Goal: Navigation & Orientation: Find specific page/section

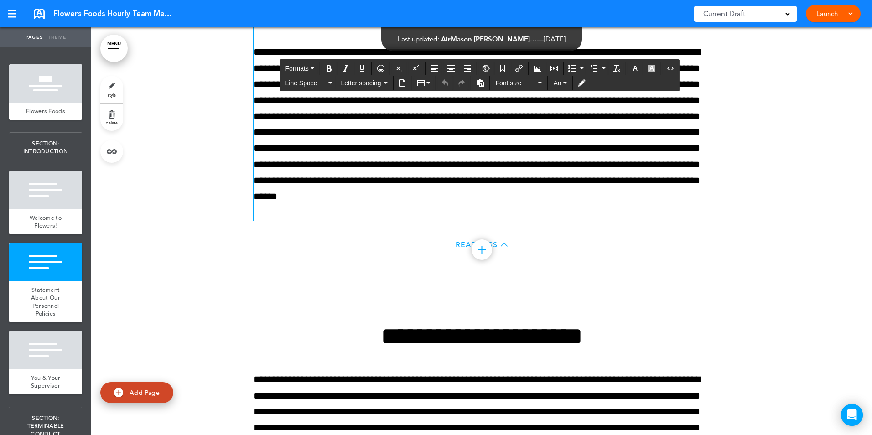
click at [561, 196] on p "**********" at bounding box center [481, 132] width 456 height 176
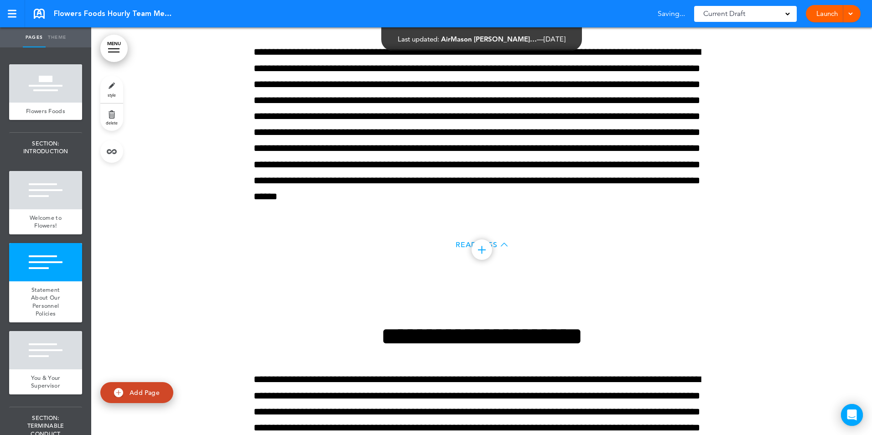
click at [577, 249] on div "Read Less" at bounding box center [481, 246] width 456 height 19
drag, startPoint x: 864, startPoint y: 65, endPoint x: 870, endPoint y: 67, distance: 6.5
click at [867, 69] on div "MENU Formats Line Space Letter spacing Font size Aa Cancel Reorder ? Move or re…" at bounding box center [481, 231] width 780 height 408
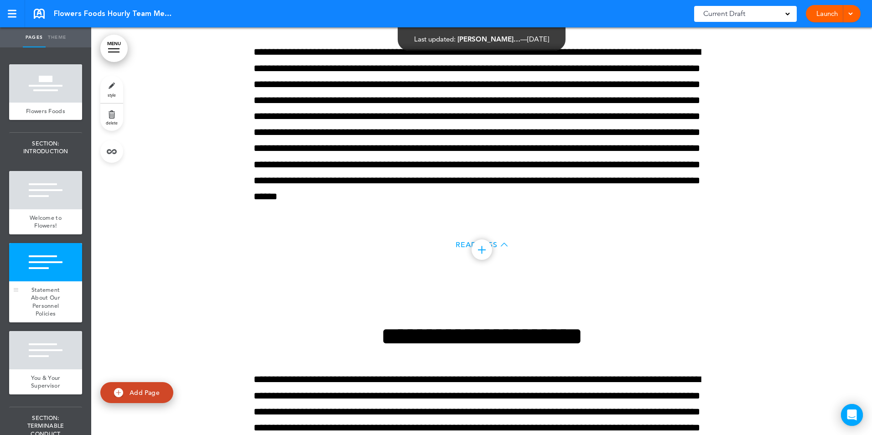
click at [45, 307] on span "Statement About Our Personnel Policies" at bounding box center [45, 302] width 29 height 32
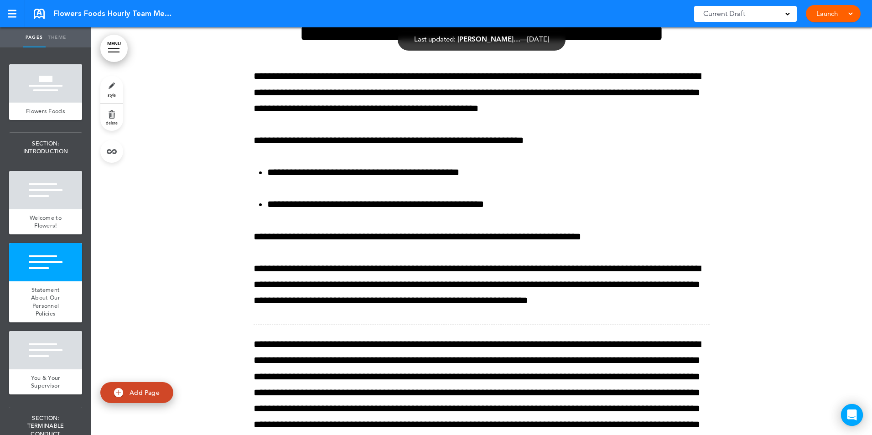
scroll to position [550, 0]
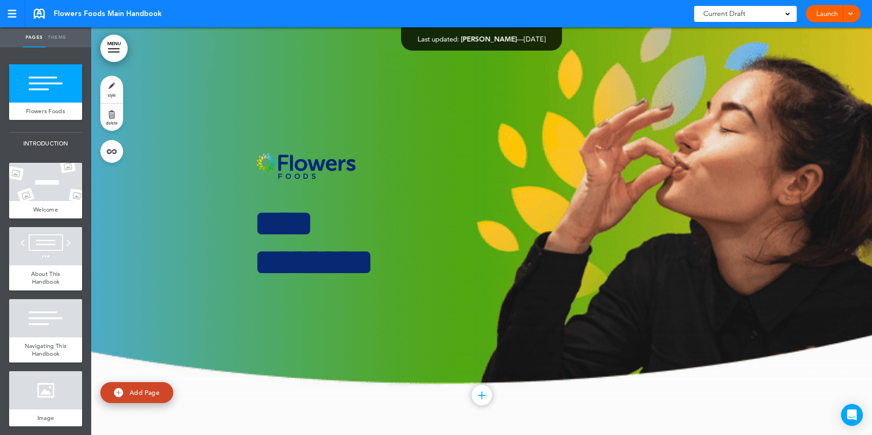
click at [40, 201] on div at bounding box center [45, 182] width 73 height 38
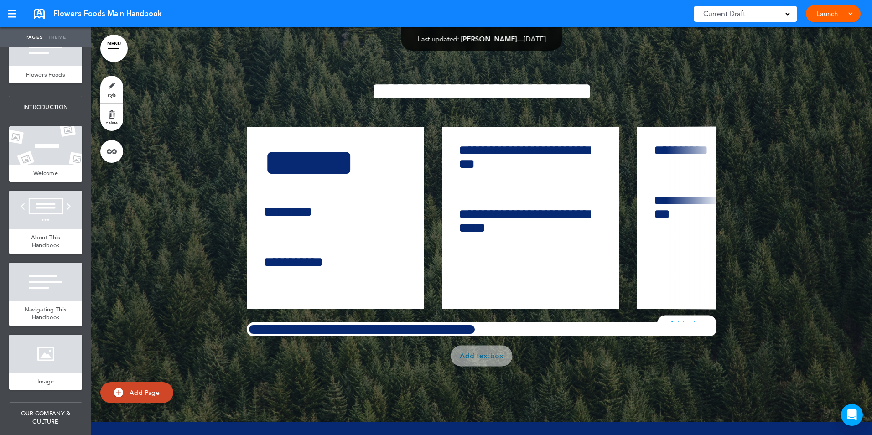
scroll to position [375, 0]
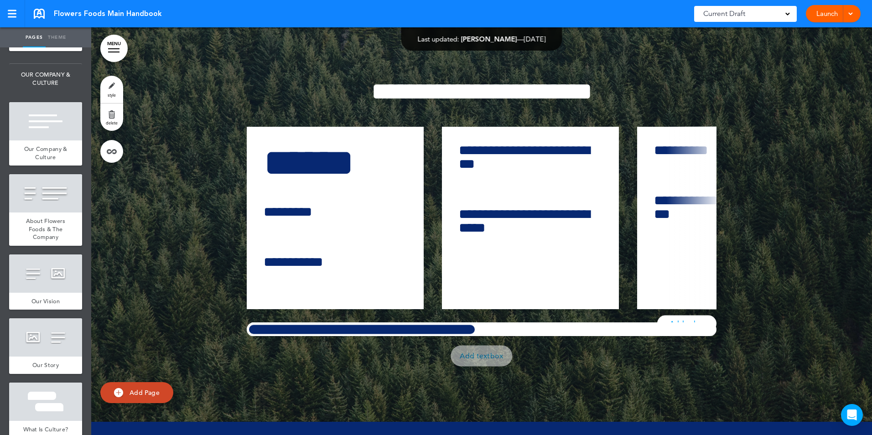
drag, startPoint x: 863, startPoint y: 434, endPoint x: 871, endPoint y: 432, distance: 8.2
click at [864, 422] on div at bounding box center [481, 218] width 780 height 408
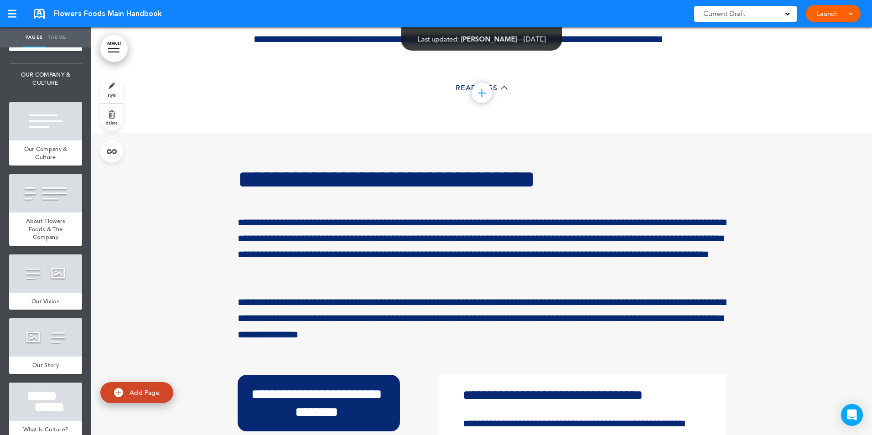
scroll to position [46092, 0]
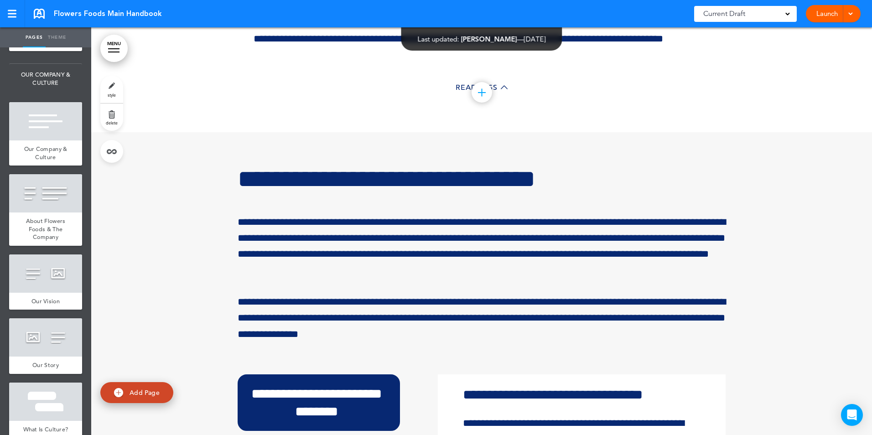
drag, startPoint x: 707, startPoint y: 214, endPoint x: 568, endPoint y: 7, distance: 249.3
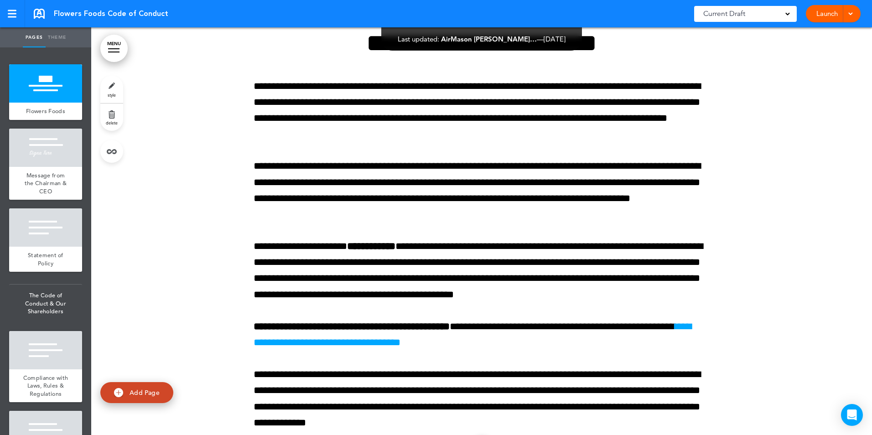
scroll to position [8172, 0]
